Goal: Information Seeking & Learning: Learn about a topic

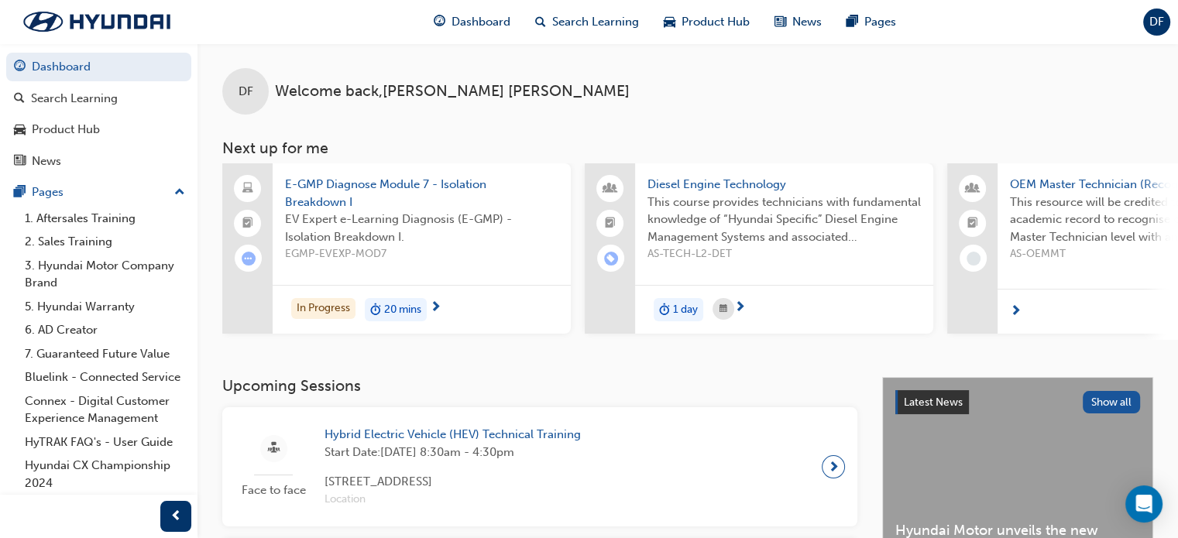
click at [421, 256] on span "EGMP-EVEXP-MOD7" at bounding box center [421, 255] width 273 height 18
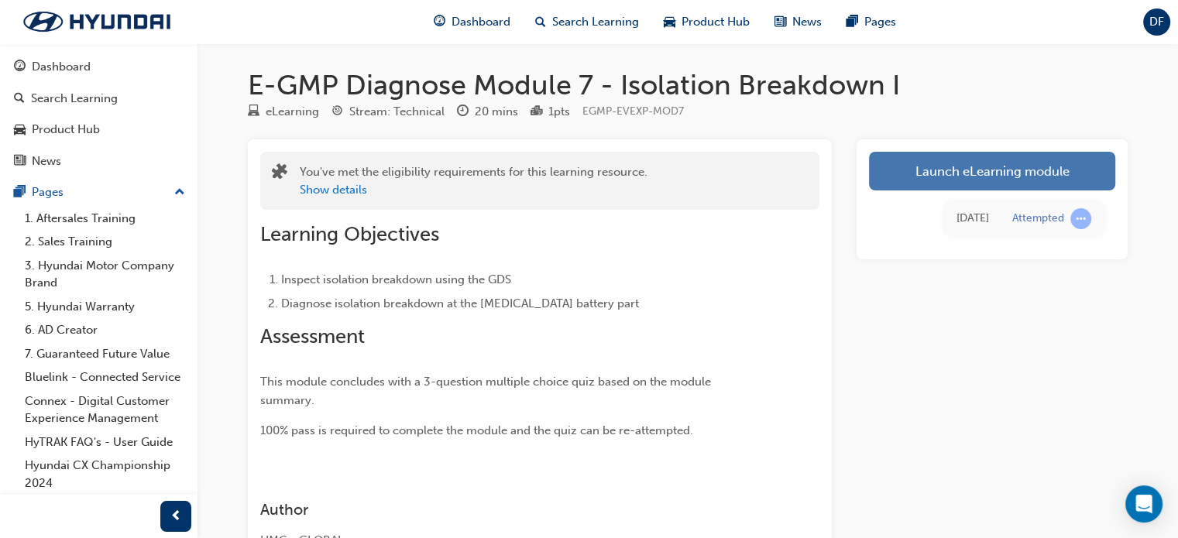
click at [955, 184] on link "Launch eLearning module" at bounding box center [992, 171] width 246 height 39
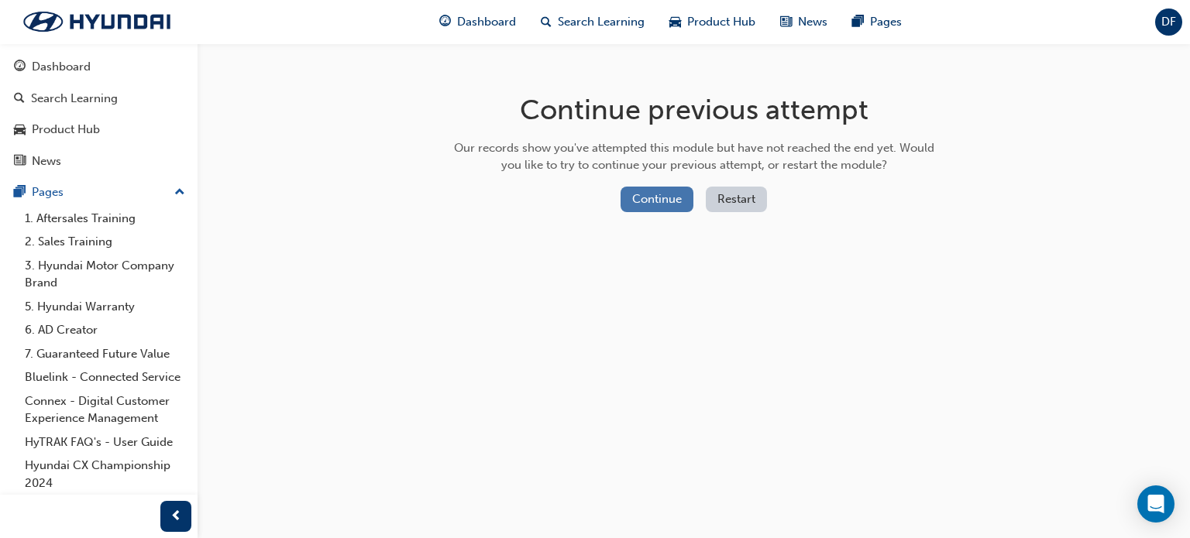
click at [668, 204] on button "Continue" at bounding box center [657, 200] width 73 height 26
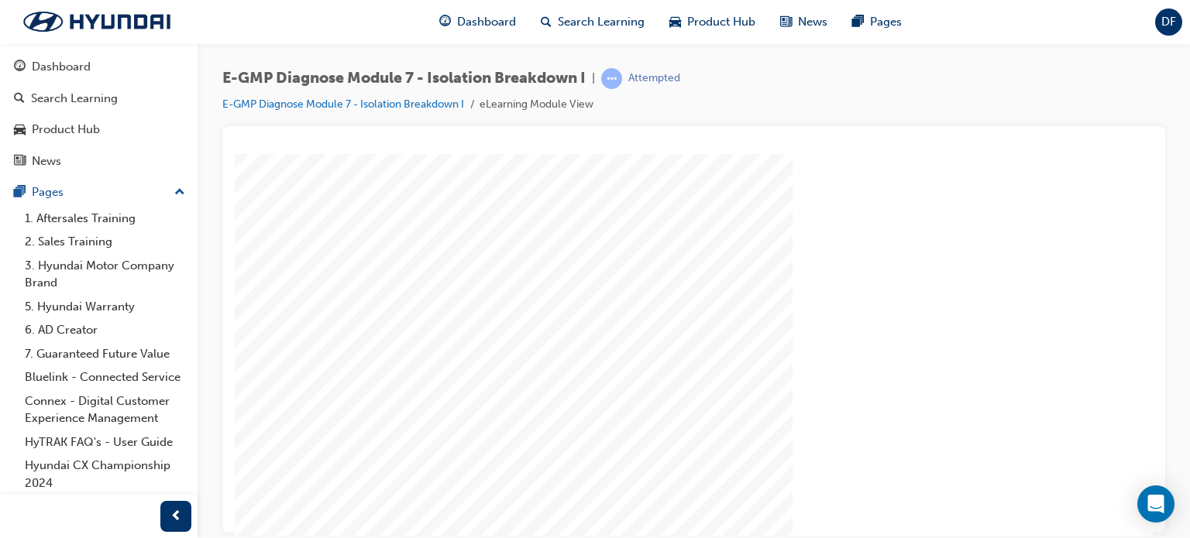
click at [1083, 176] on div "slide: Video Video Group Rectangle Menu Resources arrow_blue.png arrow_blue.png…" at bounding box center [694, 344] width 918 height 383
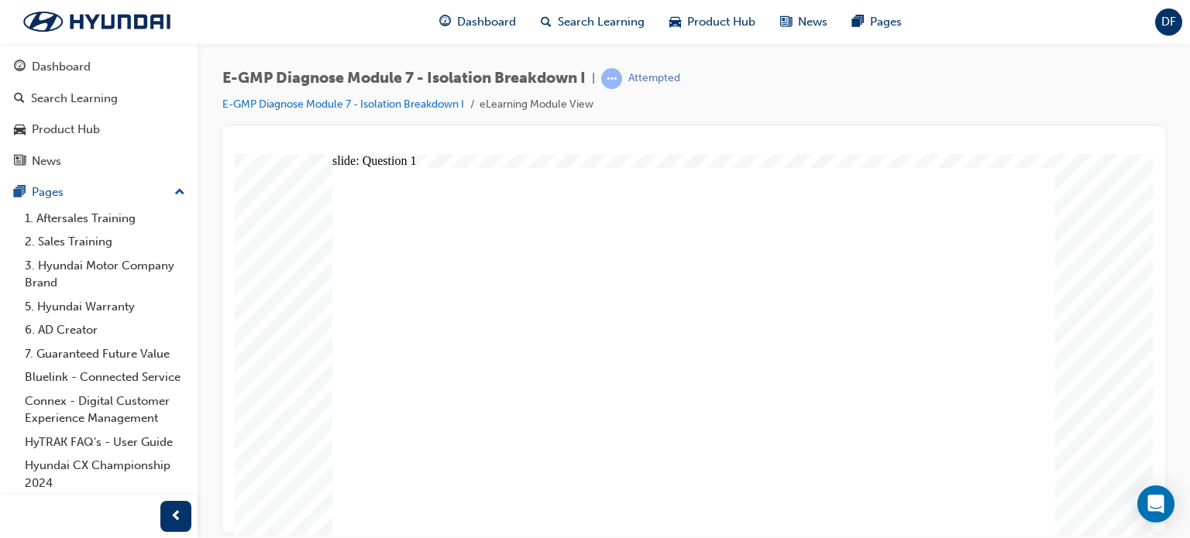
radio input "true"
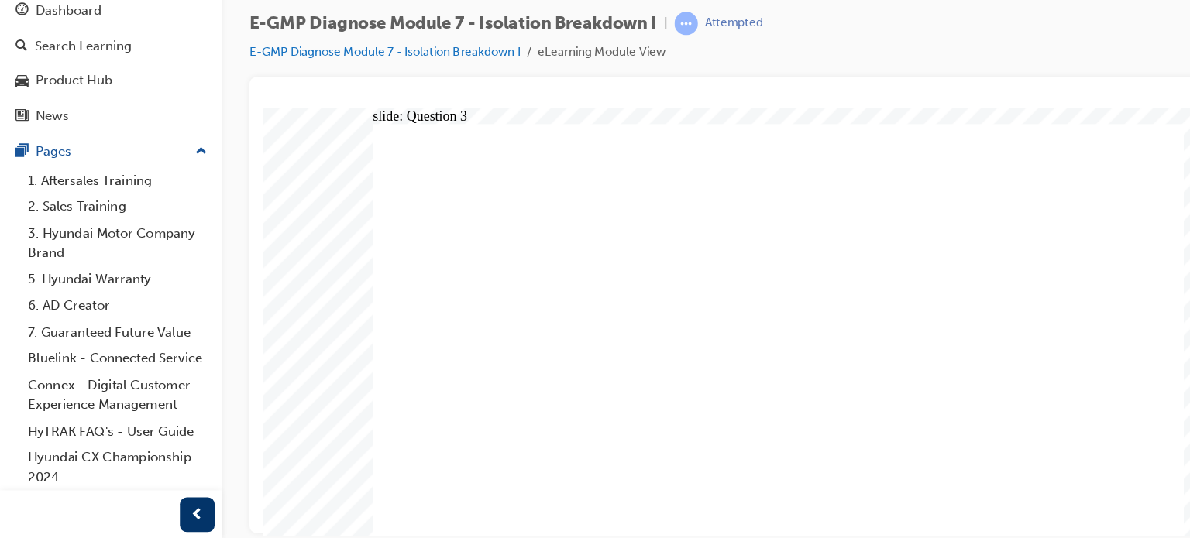
radio input "true"
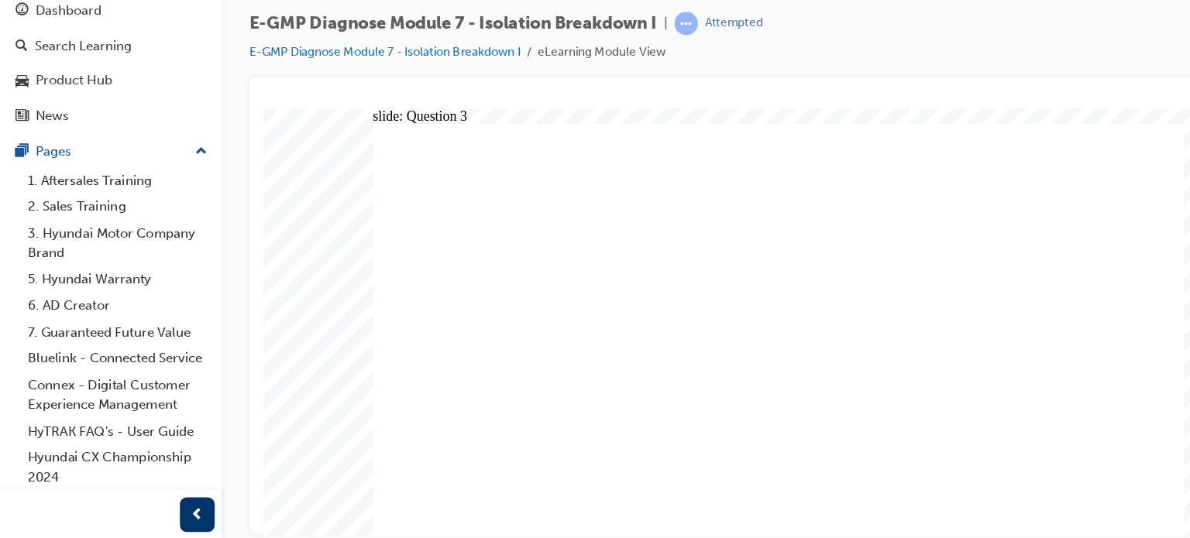
radio input "true"
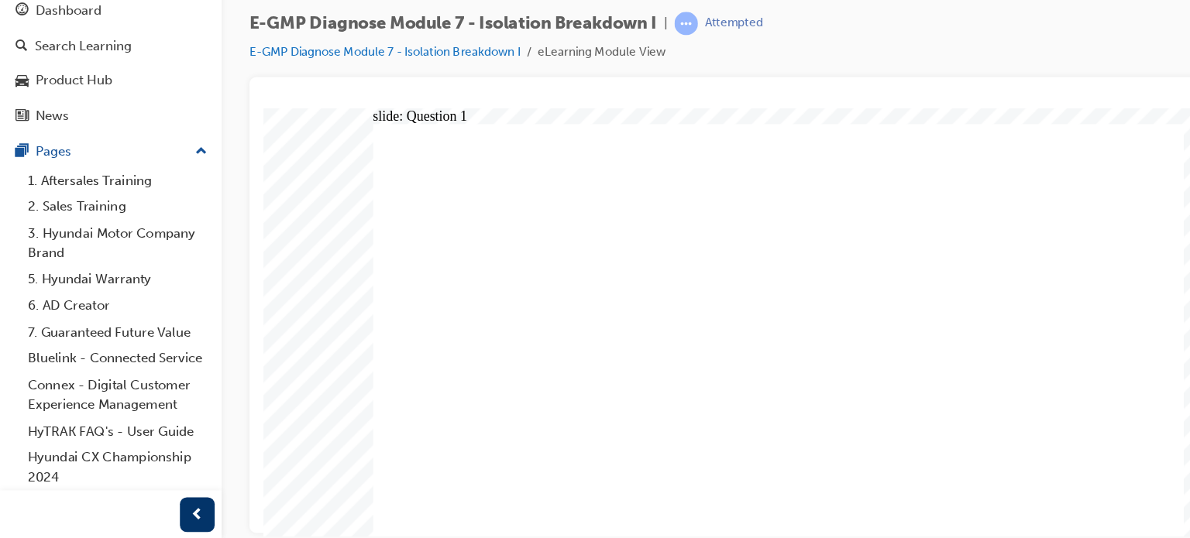
radio input "true"
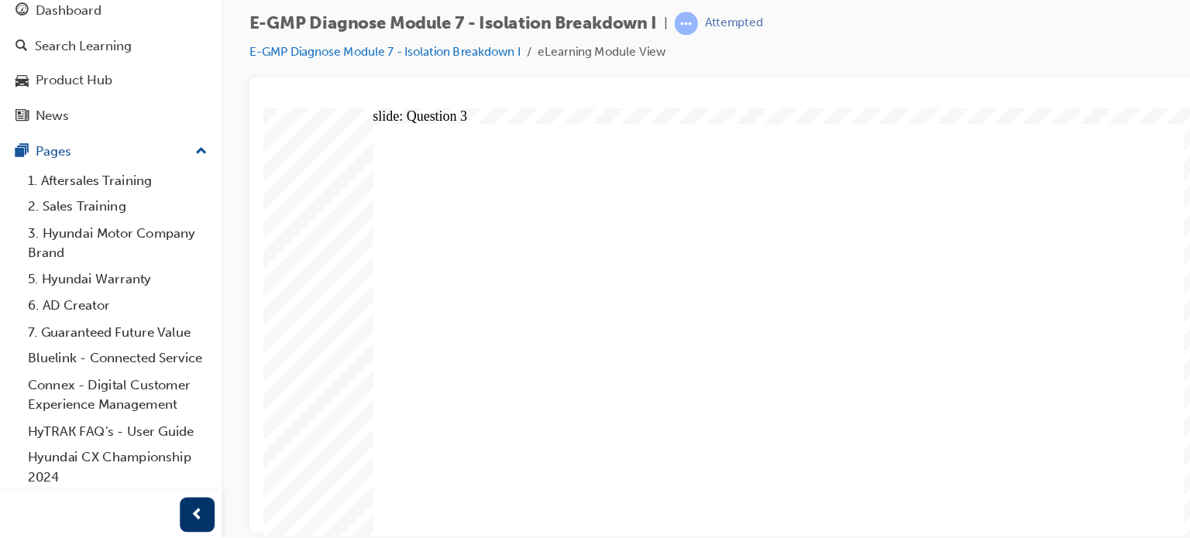
radio input "true"
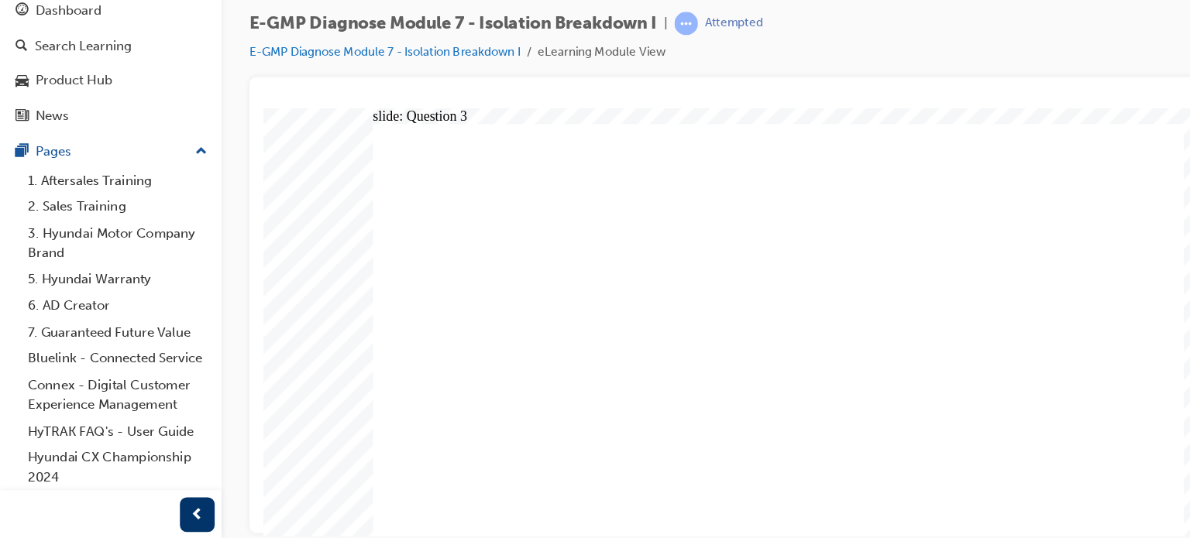
drag, startPoint x: 704, startPoint y: 304, endPoint x: 732, endPoint y: 389, distance: 89.7
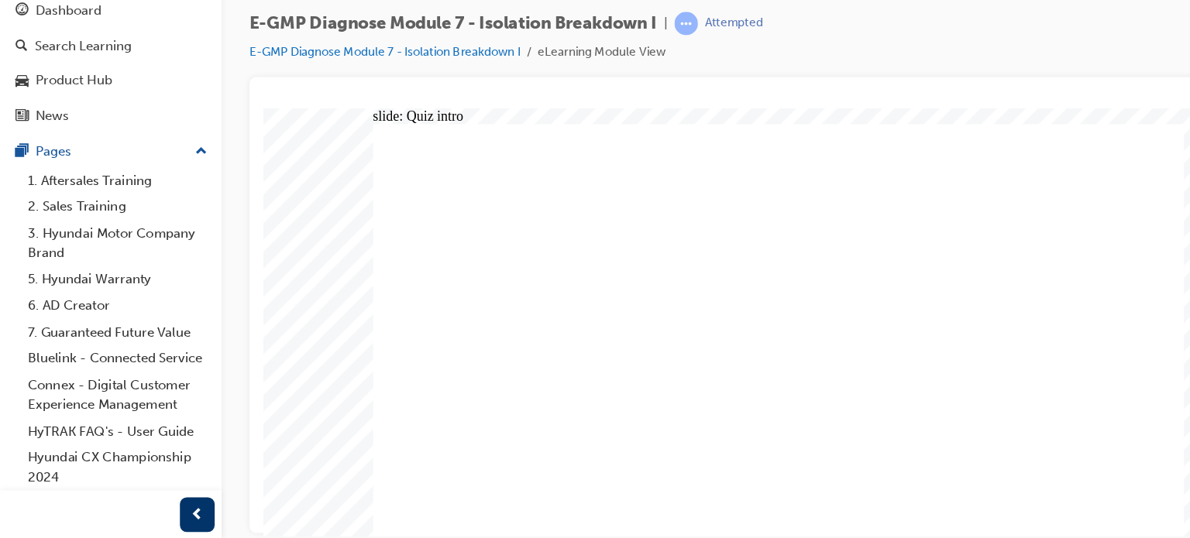
radio input "true"
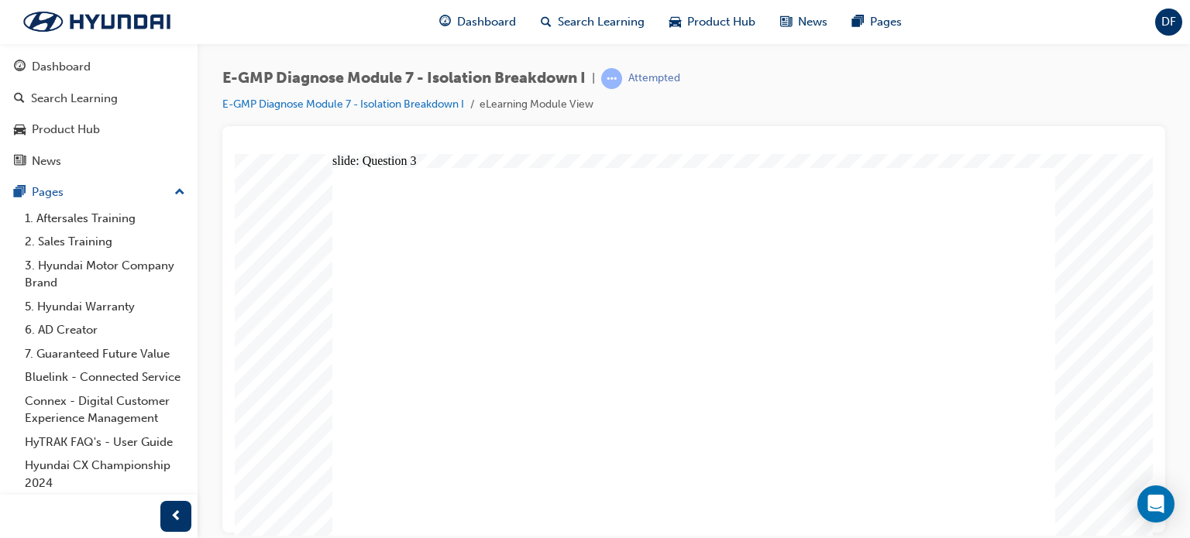
radio input "false"
radio input "true"
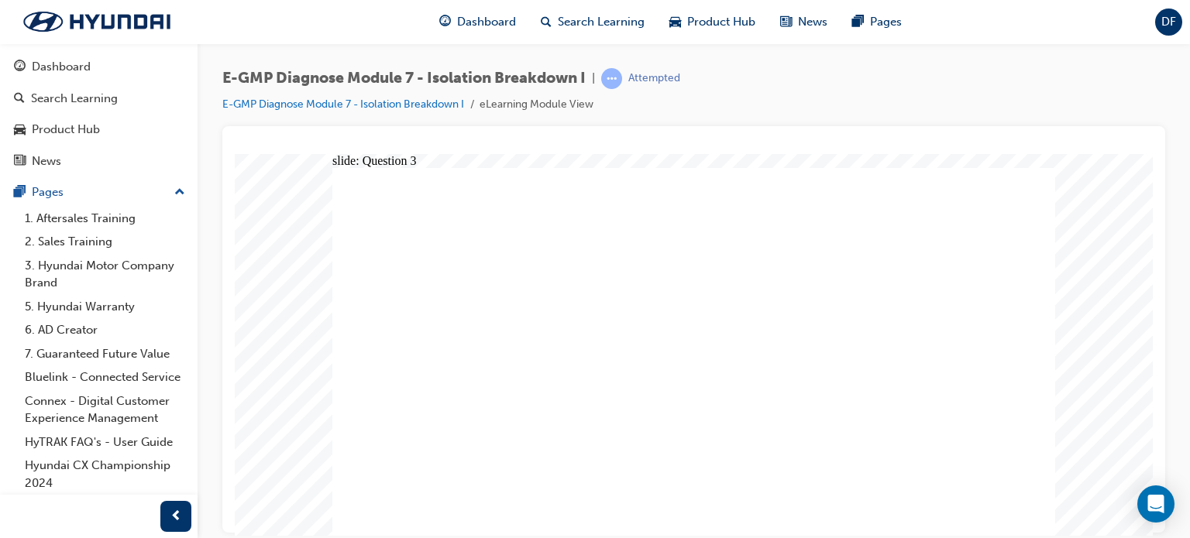
radio input "true"
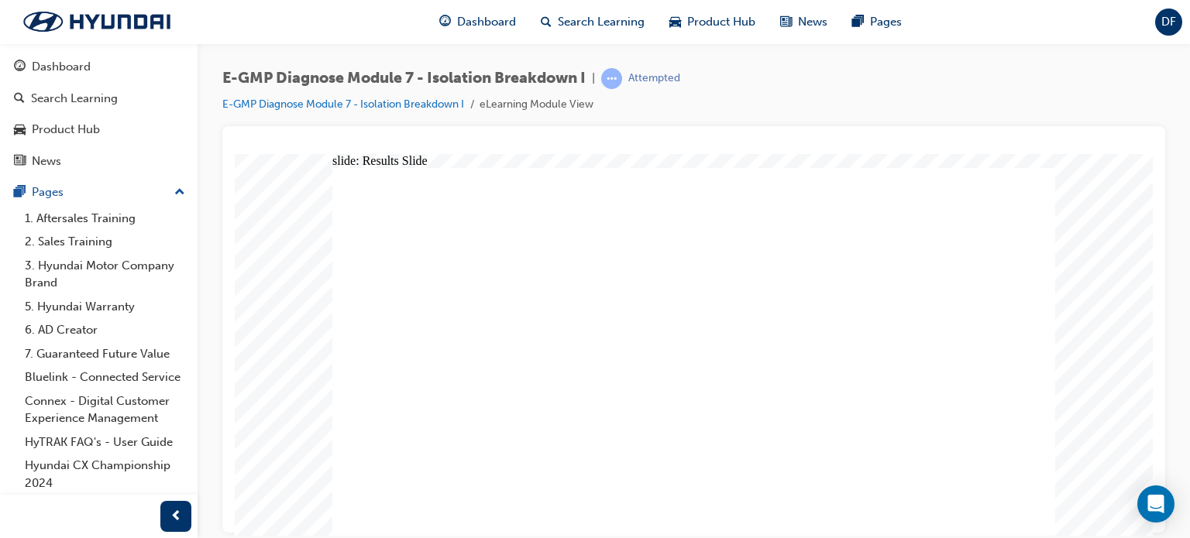
radio input "true"
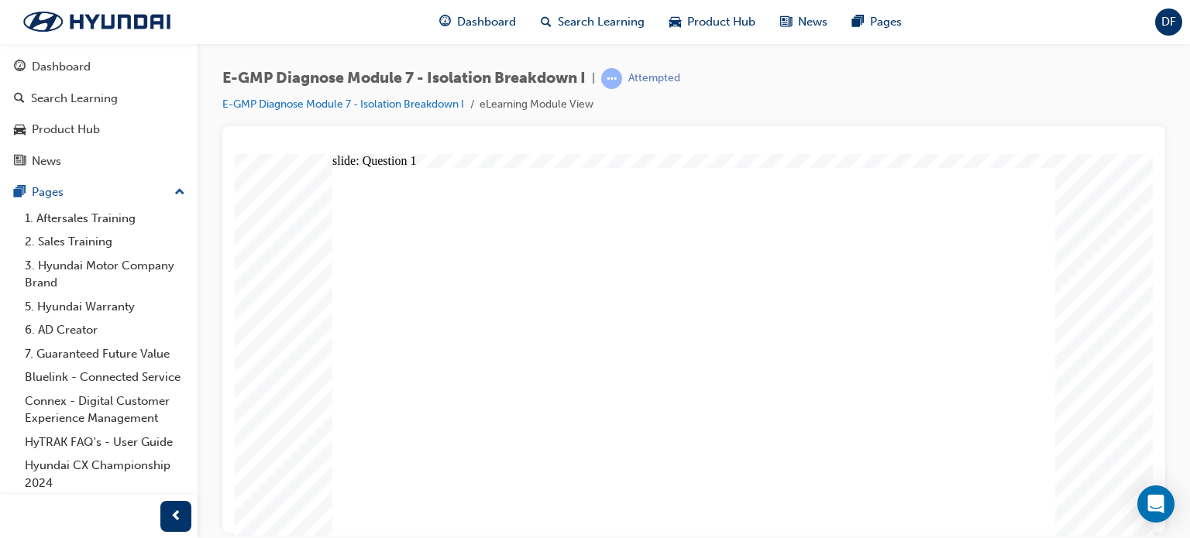
radio input "true"
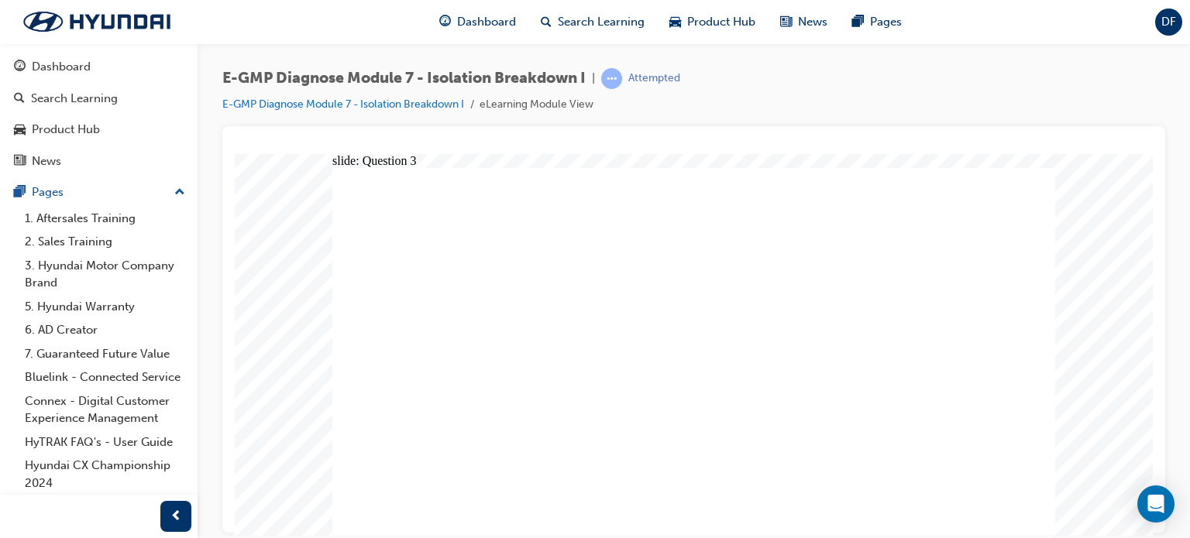
radio input "true"
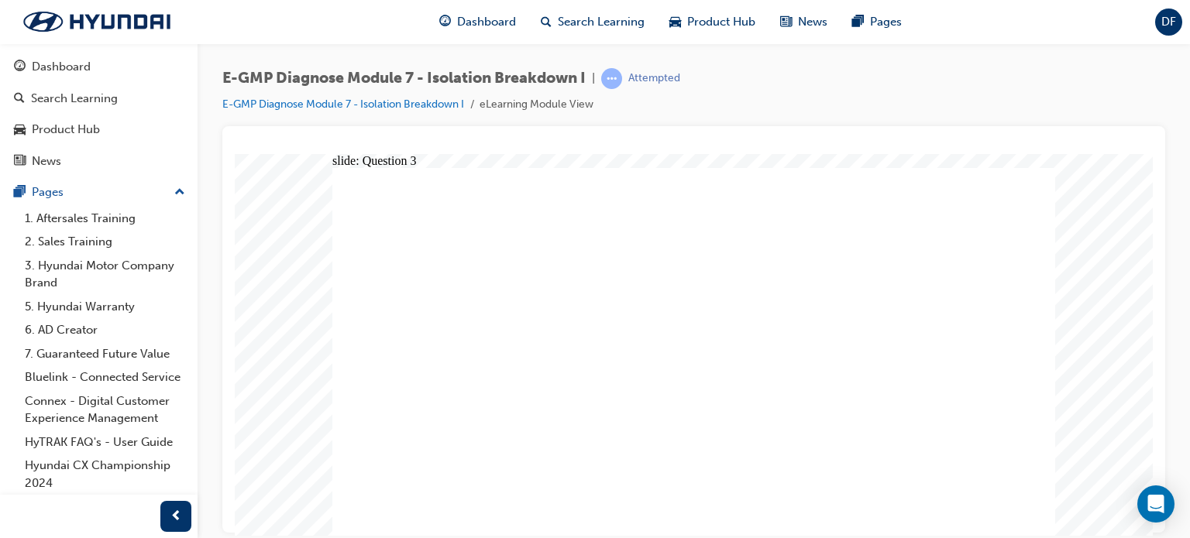
radio input "true"
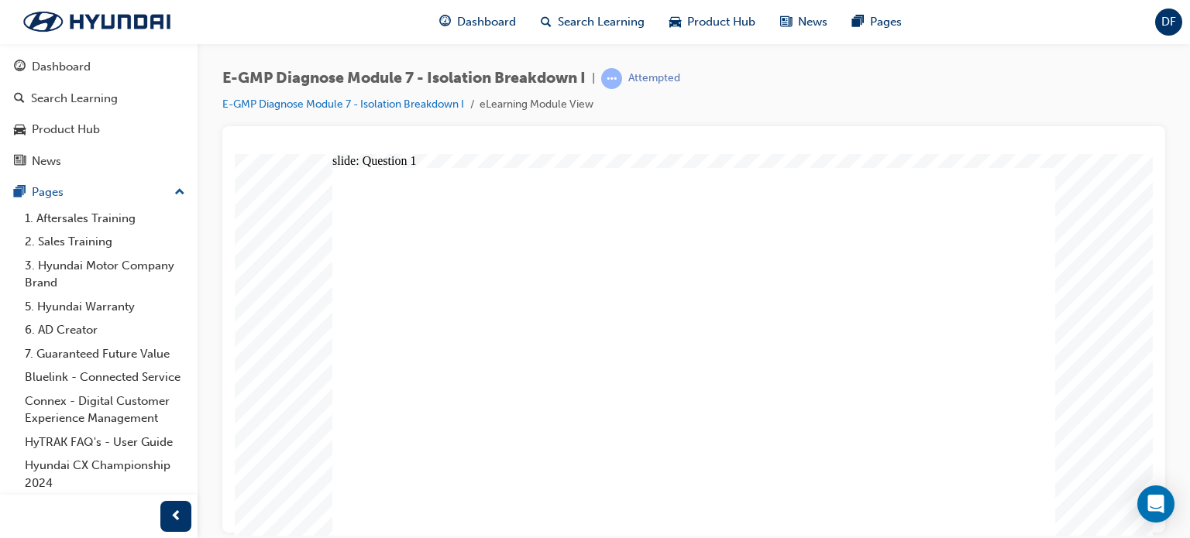
radio input "false"
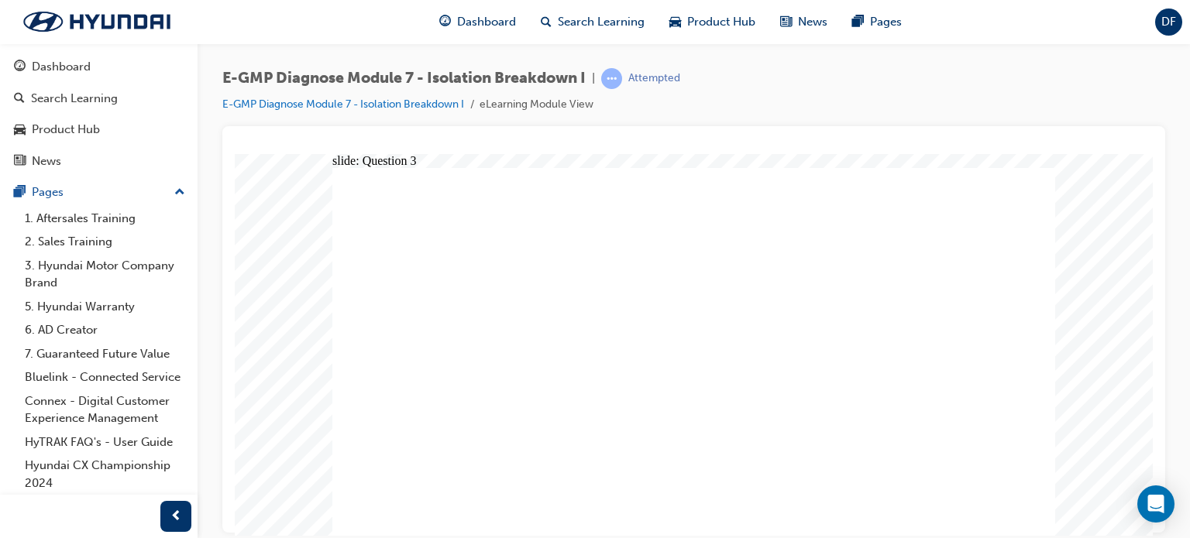
radio input "true"
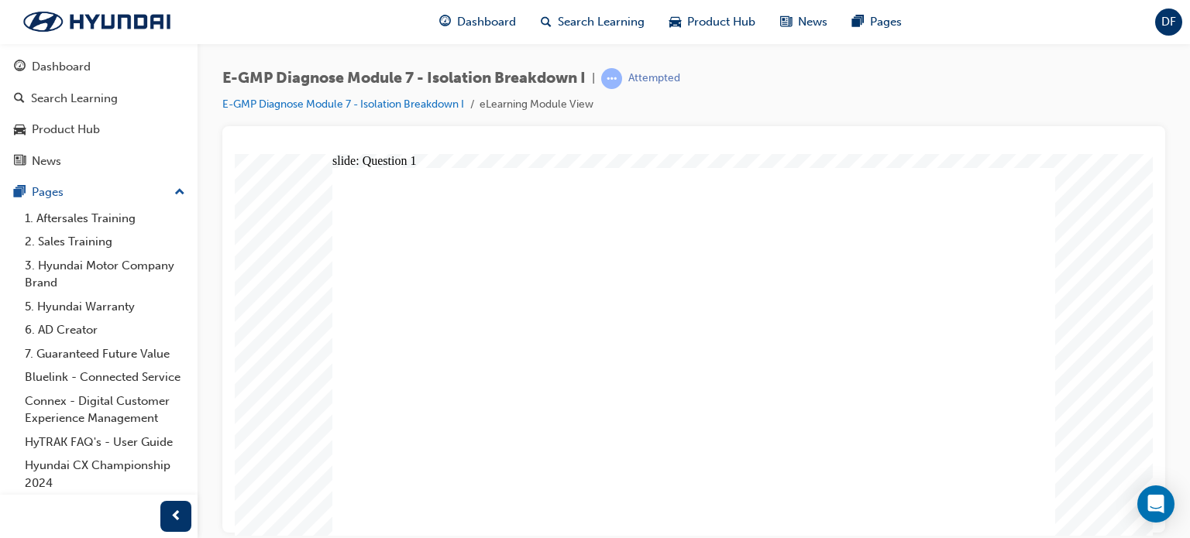
radio input "true"
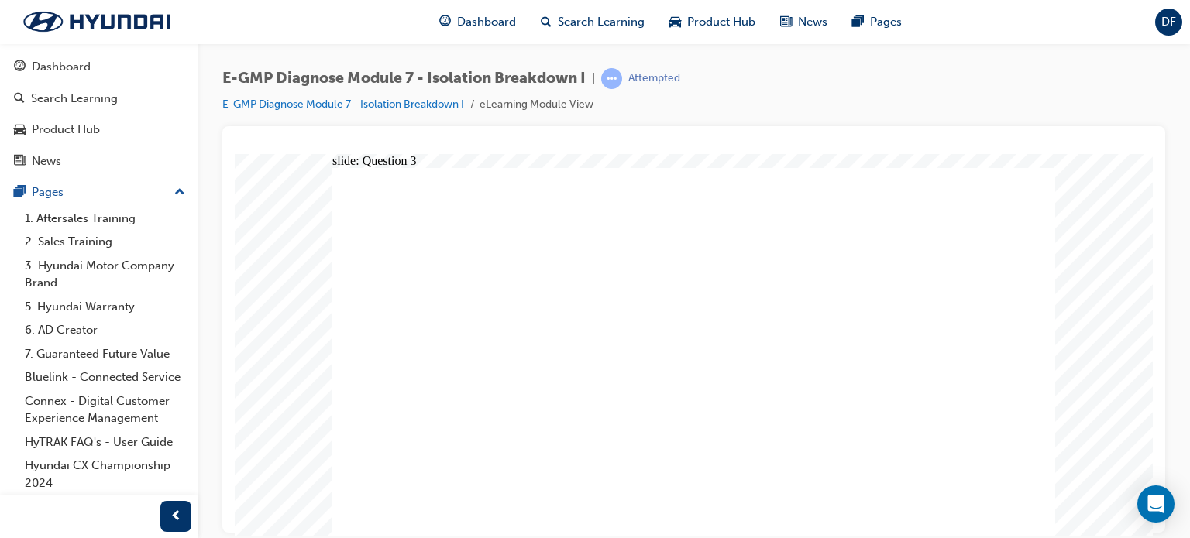
radio input "true"
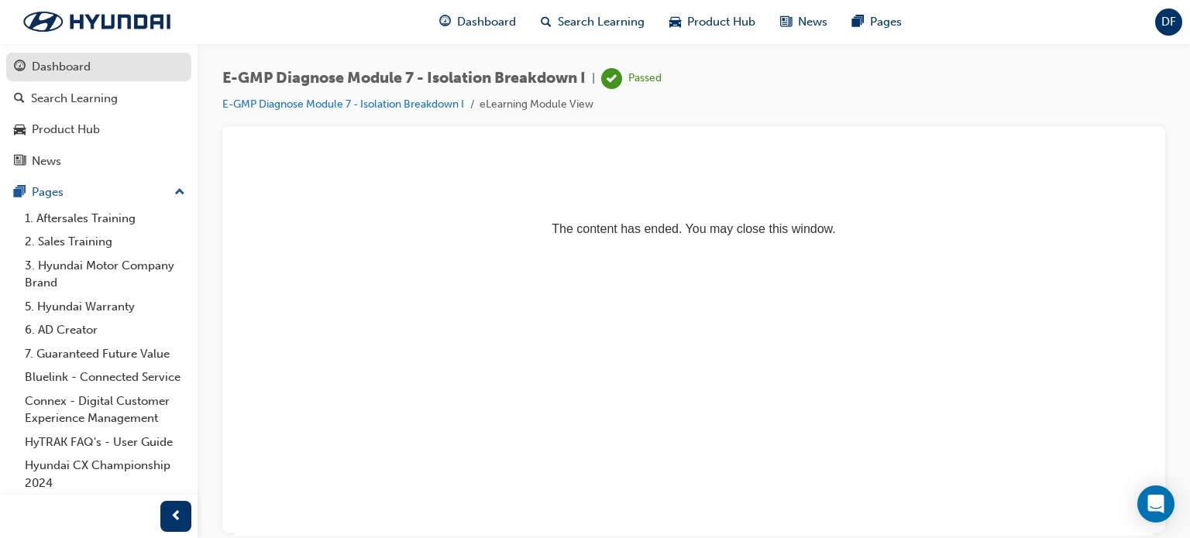
click at [29, 67] on div "Dashboard" at bounding box center [99, 66] width 170 height 19
